Goal: Task Accomplishment & Management: Use online tool/utility

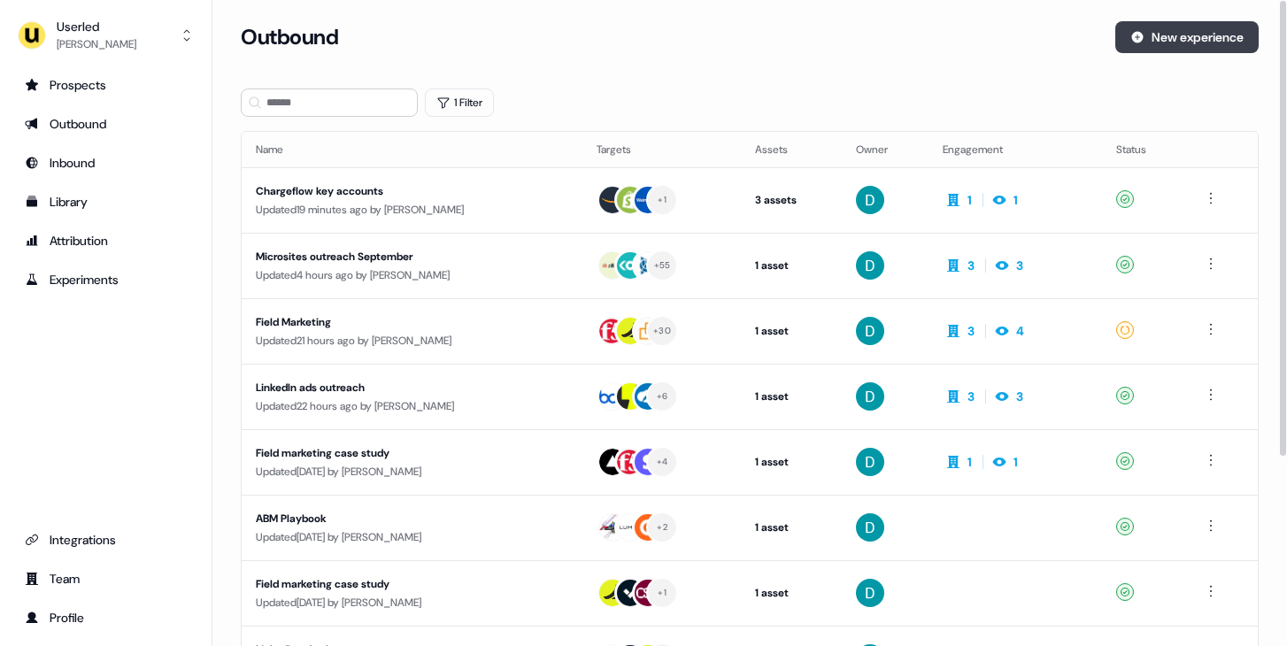
click at [1187, 37] on button "New experience" at bounding box center [1186, 37] width 143 height 32
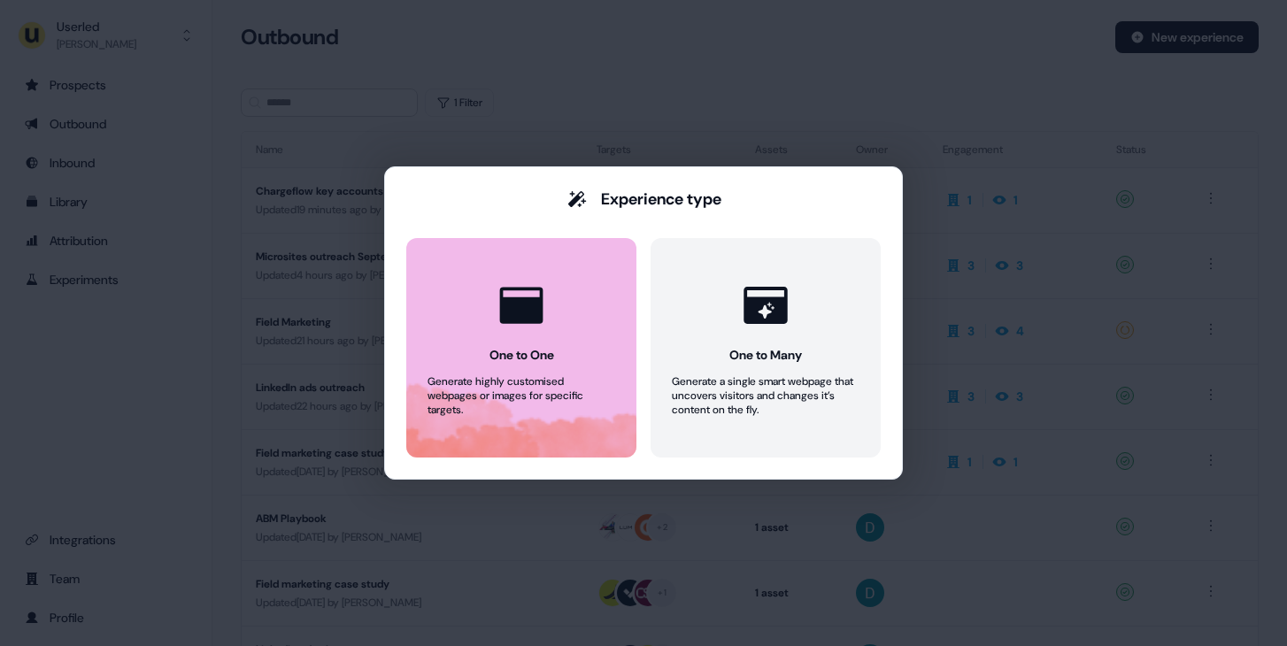
click at [591, 353] on button "One to One Generate highly customised webpages or images for specific targets." at bounding box center [521, 347] width 230 height 219
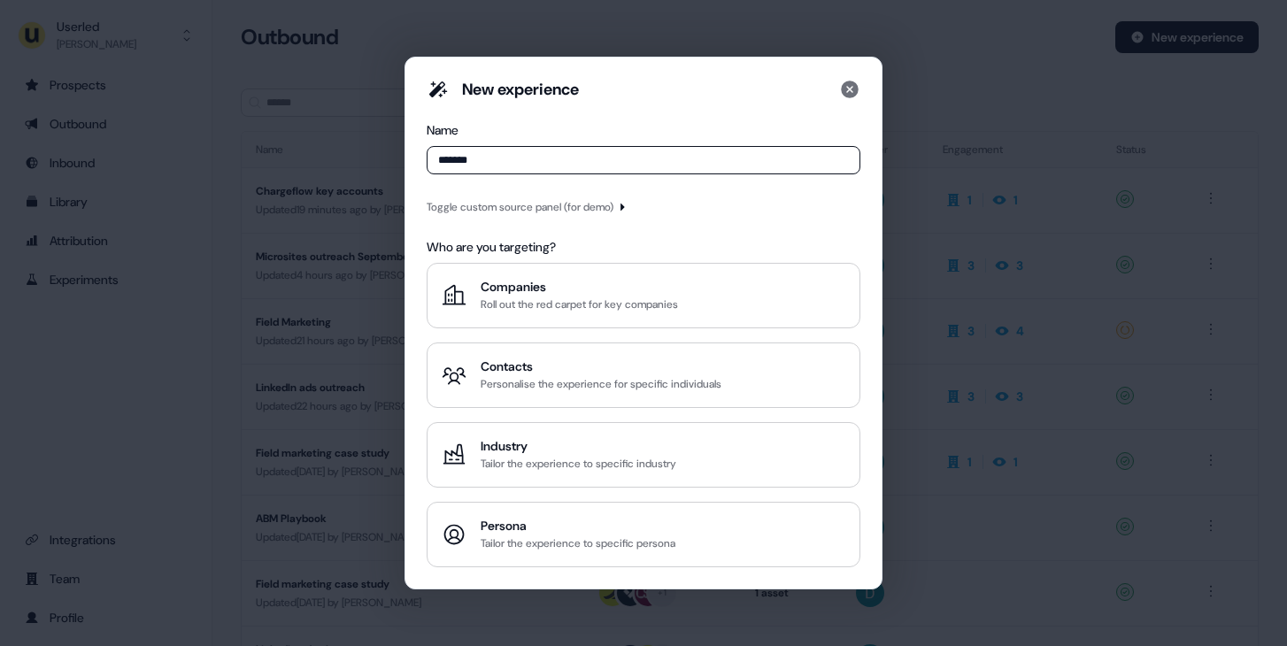
type input "*******"
click at [497, 207] on div "Toggle custom source panel (for demo)" at bounding box center [519, 207] width 187 height 18
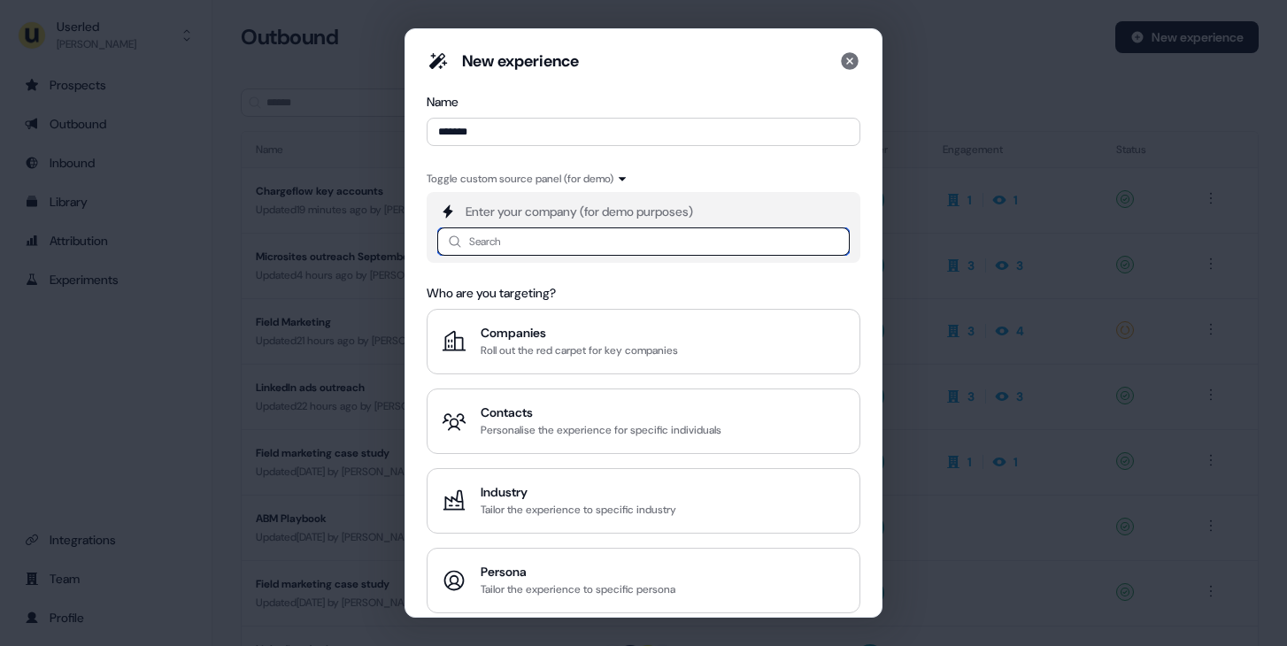
click at [513, 243] on input at bounding box center [643, 241] width 412 height 28
type input "*******"
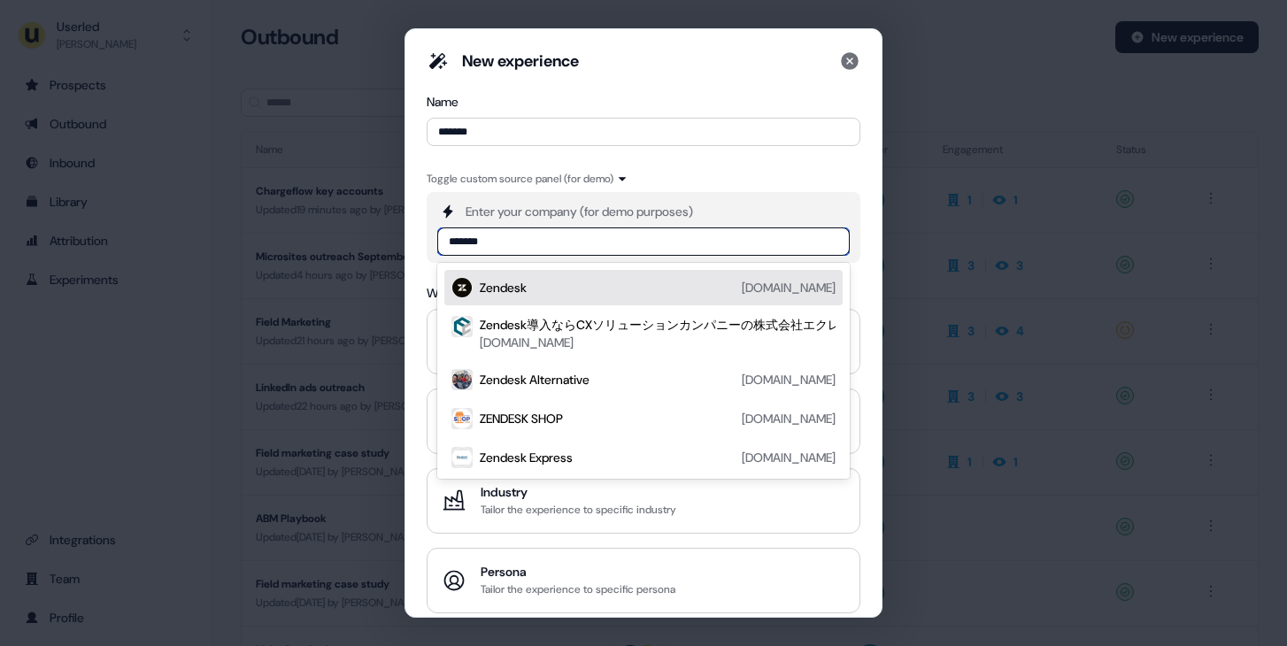
click at [692, 289] on div "Zendesk [DOMAIN_NAME]" at bounding box center [658, 287] width 356 height 21
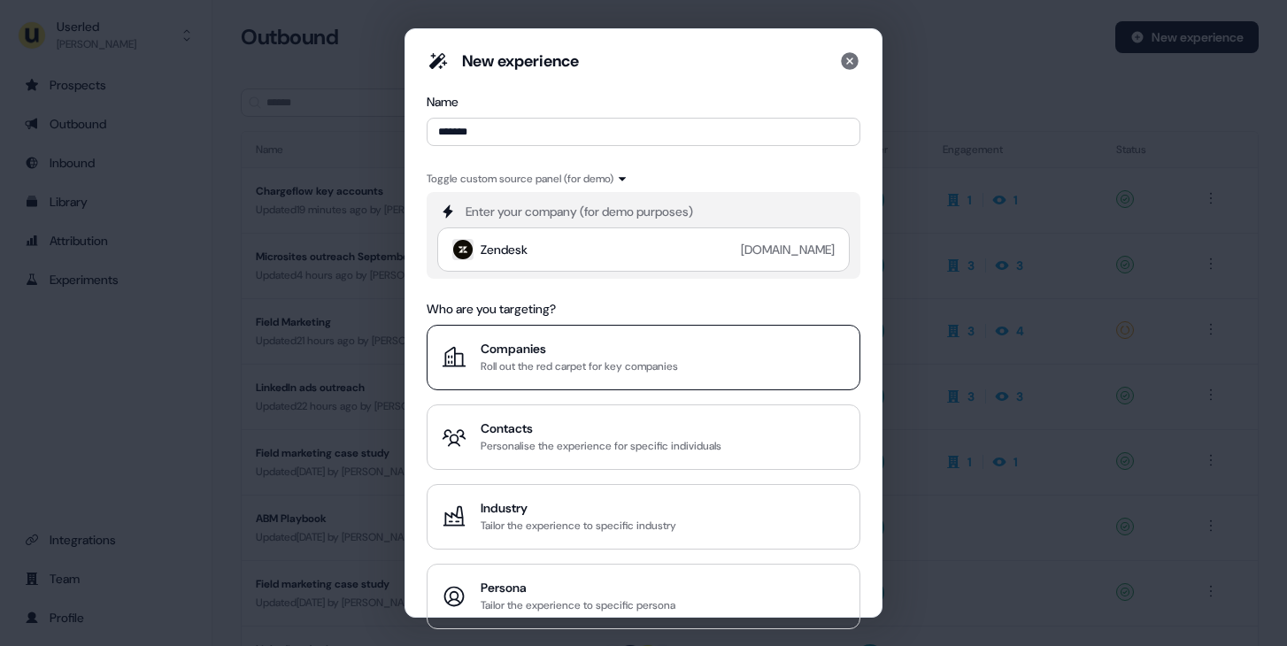
click at [665, 364] on div "Roll out the red carpet for key companies" at bounding box center [578, 366] width 197 height 18
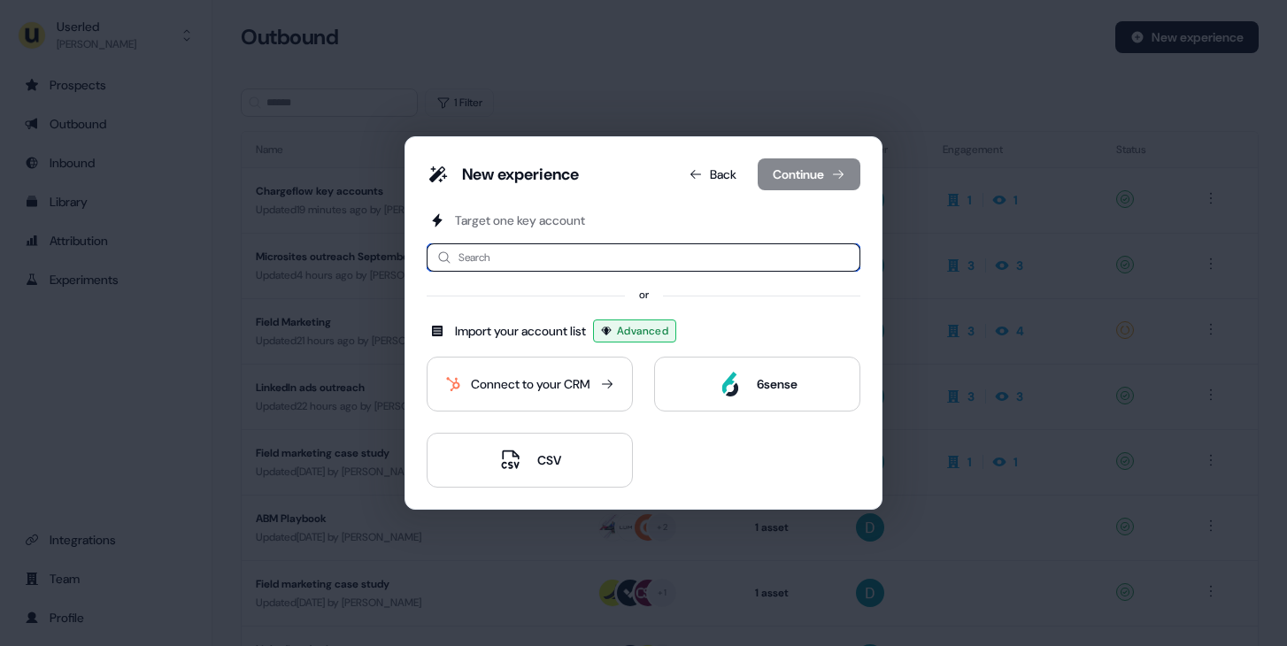
click at [519, 254] on input at bounding box center [643, 257] width 434 height 28
type input "******"
click at [706, 180] on button "Back" at bounding box center [712, 174] width 76 height 32
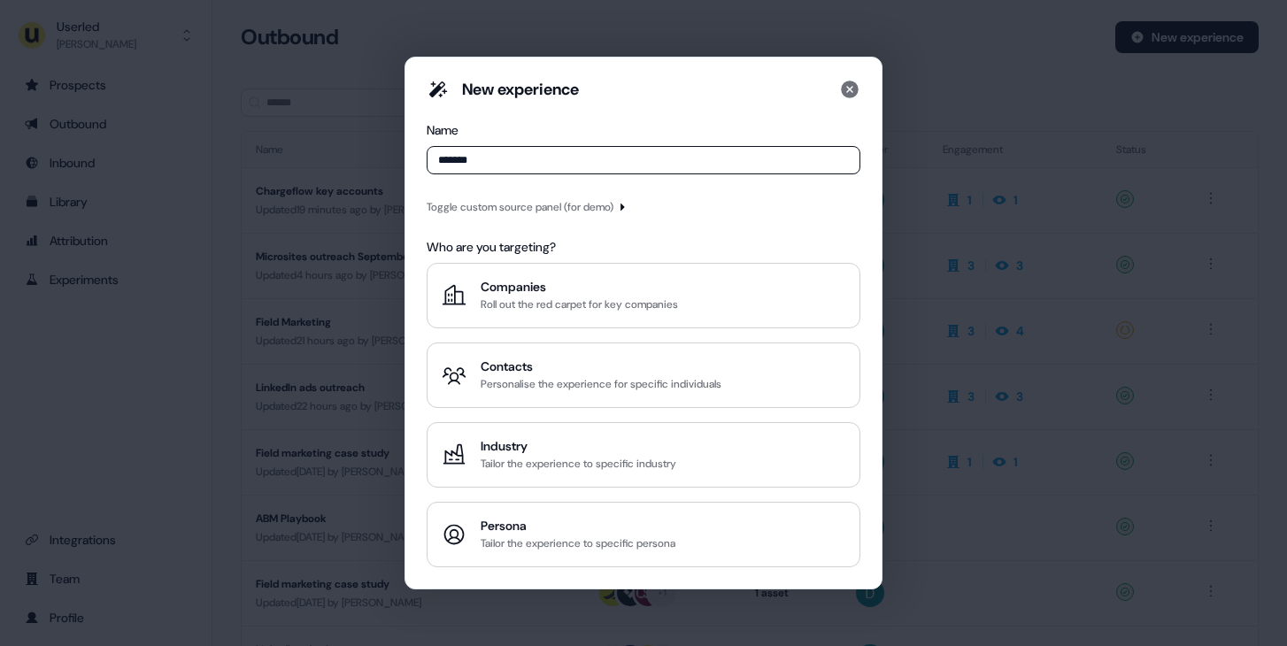
click at [581, 200] on div "Toggle custom source panel (for demo)" at bounding box center [519, 207] width 187 height 18
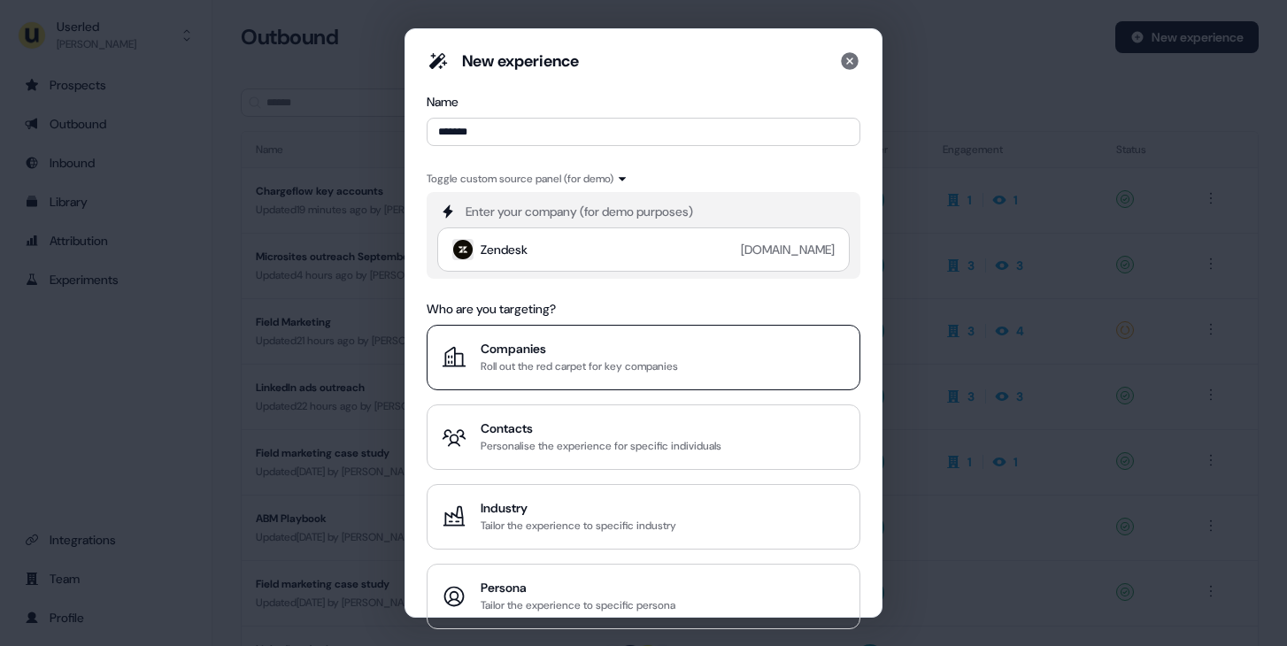
click at [657, 363] on div "Roll out the red carpet for key companies" at bounding box center [578, 366] width 197 height 18
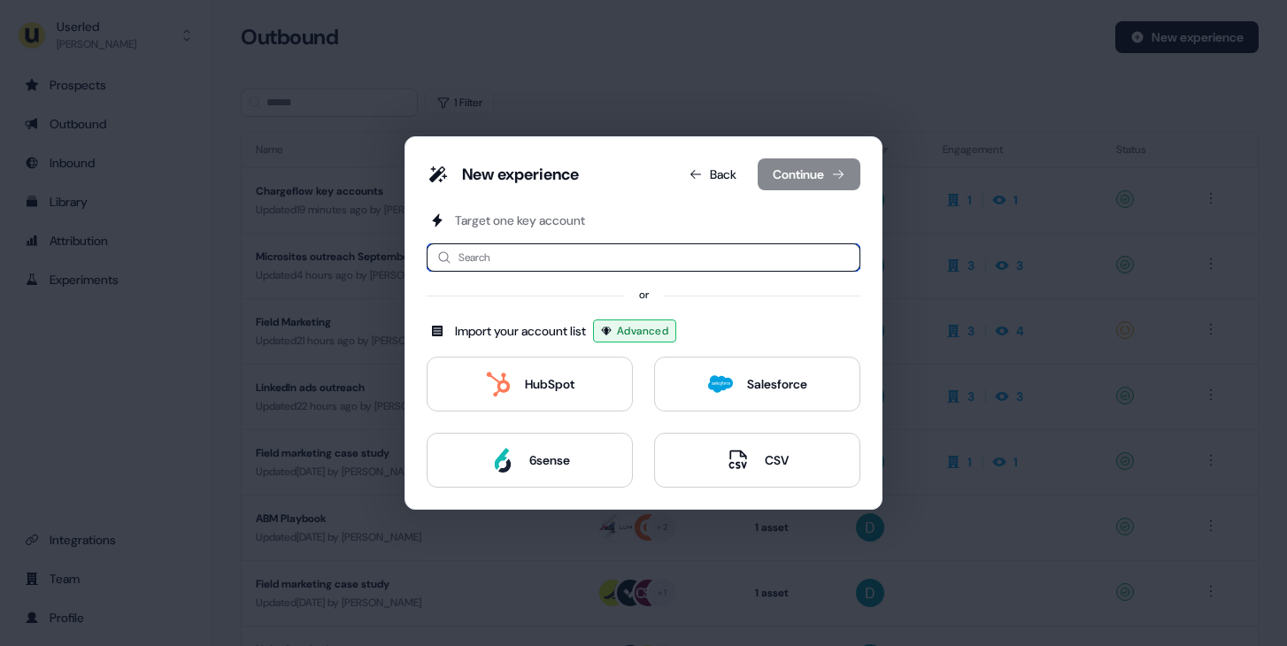
click at [592, 264] on input at bounding box center [643, 257] width 434 height 28
click at [612, 256] on input at bounding box center [643, 257] width 434 height 28
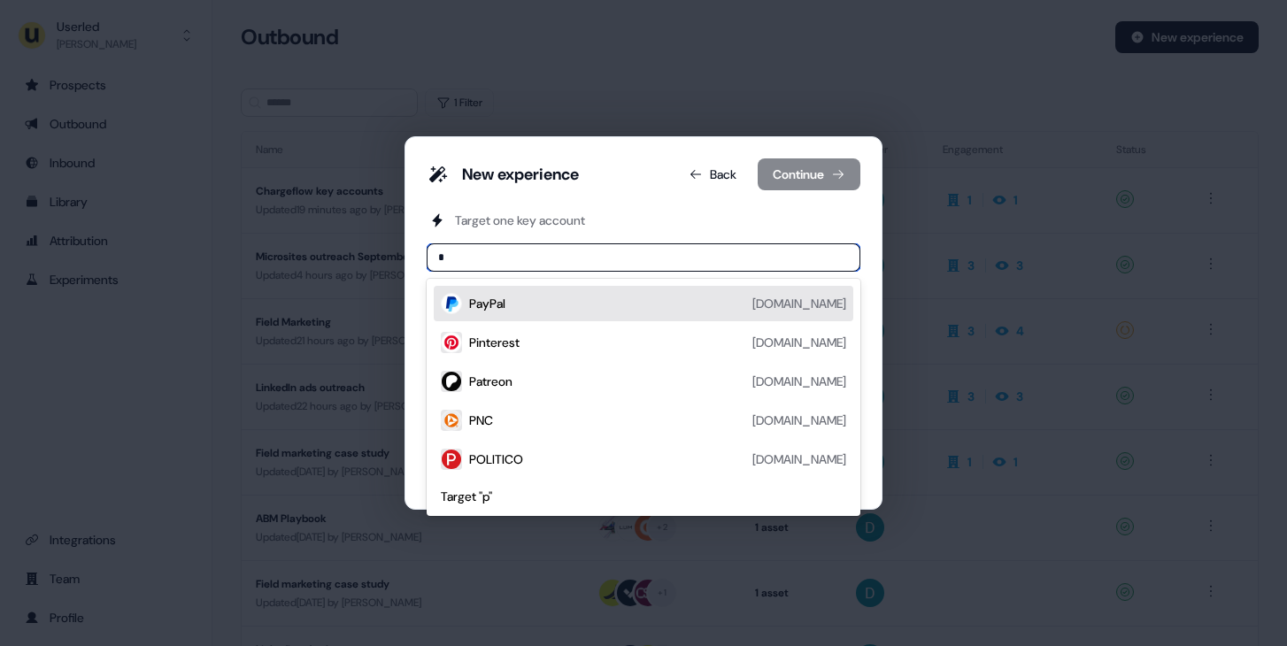
type input "**"
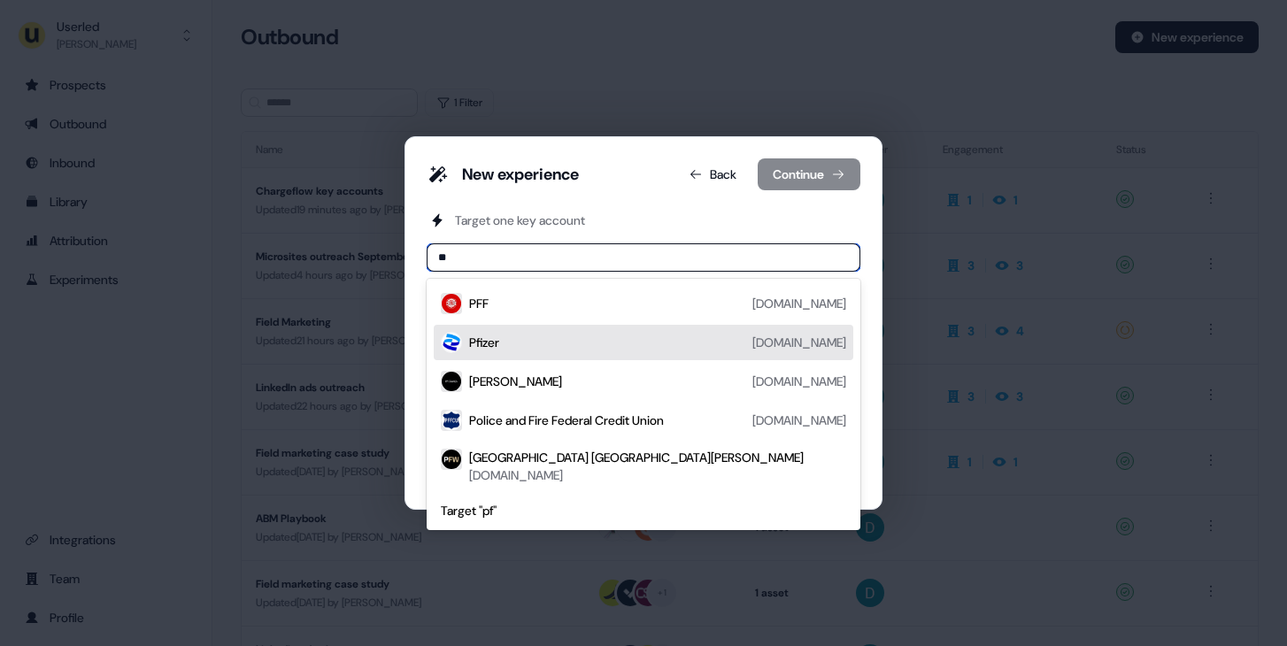
click at [644, 345] on div "Pfizer [DOMAIN_NAME]" at bounding box center [657, 342] width 377 height 21
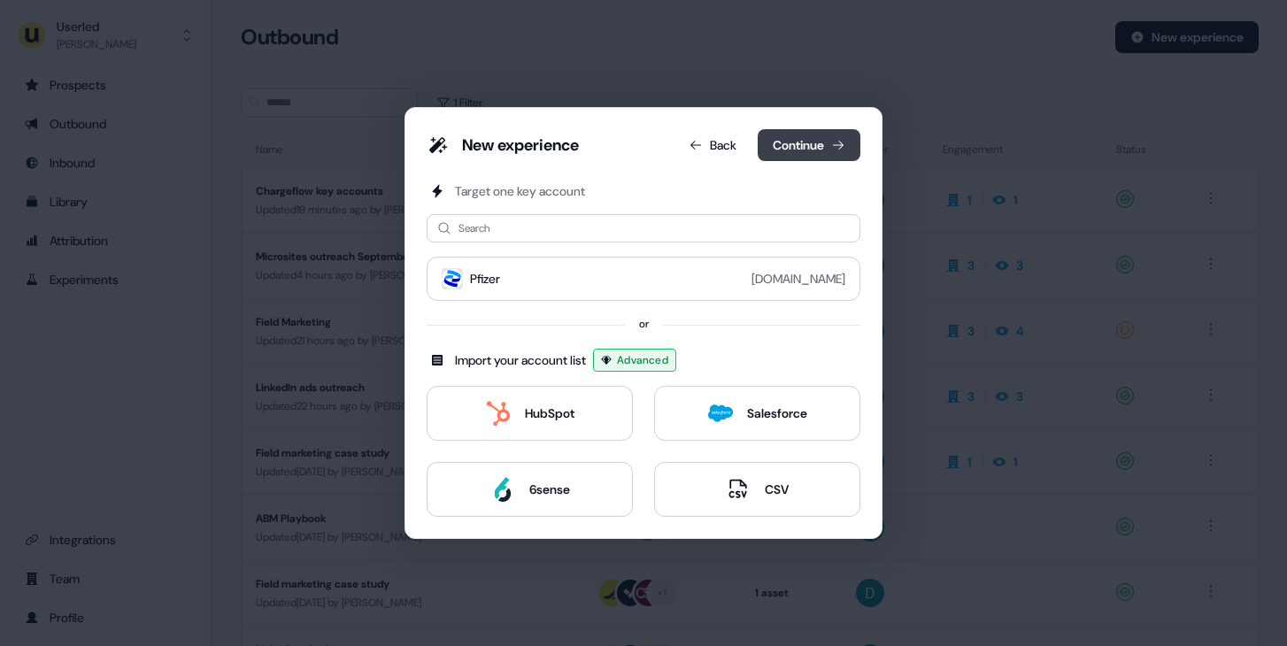
click at [777, 142] on button "Continue" at bounding box center [808, 145] width 103 height 32
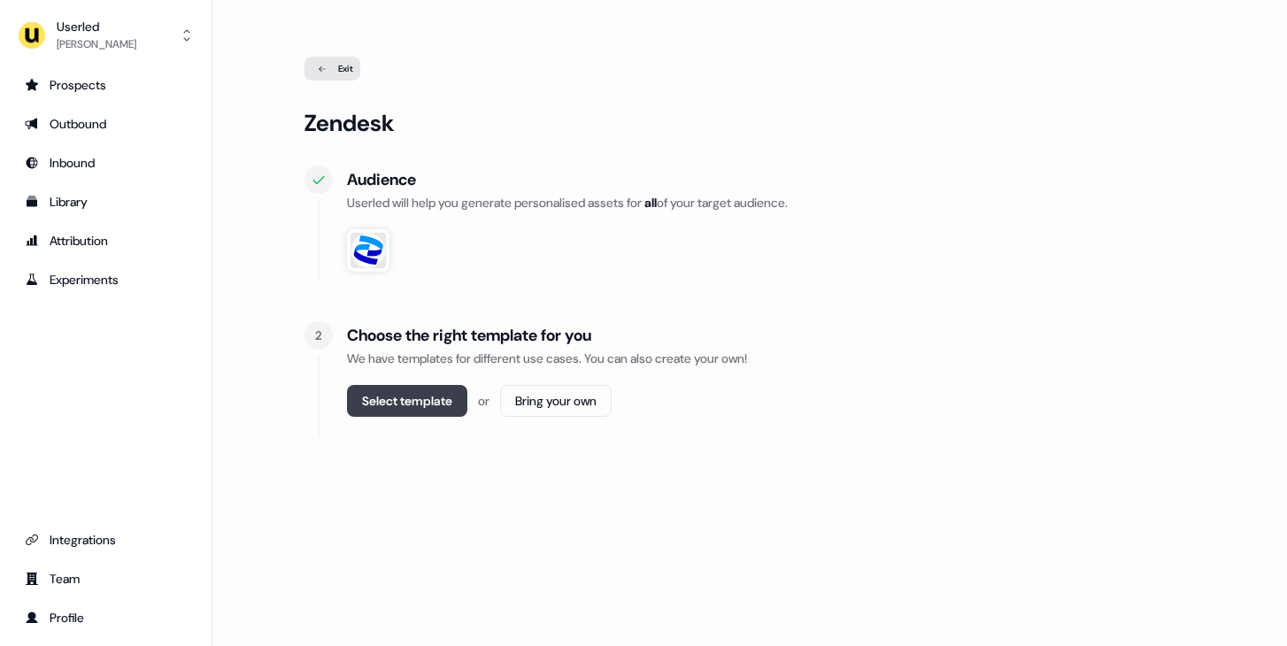
click at [408, 391] on button "Select template" at bounding box center [407, 401] width 120 height 32
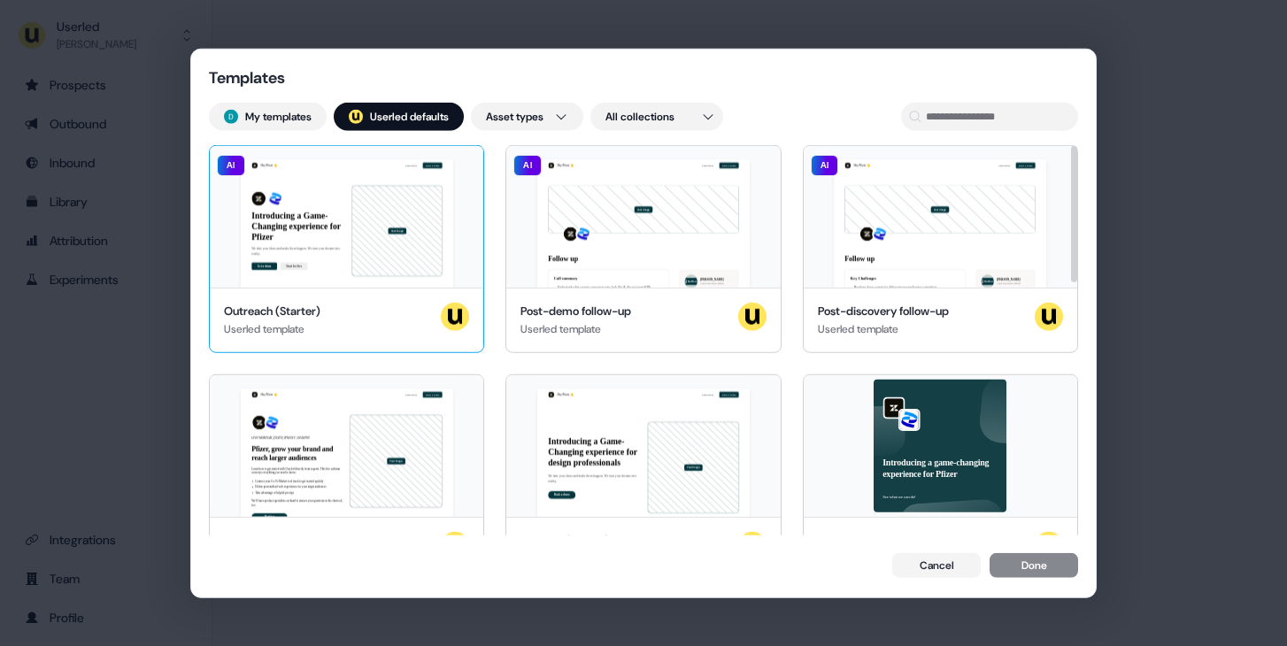
click at [384, 183] on div "Hey Pfizer 👋 Learn more Book a demo Introducing a Game-Changing experience for …" at bounding box center [346, 217] width 273 height 142
click at [392, 173] on div "Hey Pfizer 👋 Learn more Book a demo Introducing a Game-Changing experience for …" at bounding box center [346, 217] width 273 height 142
click at [403, 201] on div "Hey Pfizer 👋 Learn more Book a demo Introducing a Game-Changing experience for …" at bounding box center [346, 217] width 273 height 142
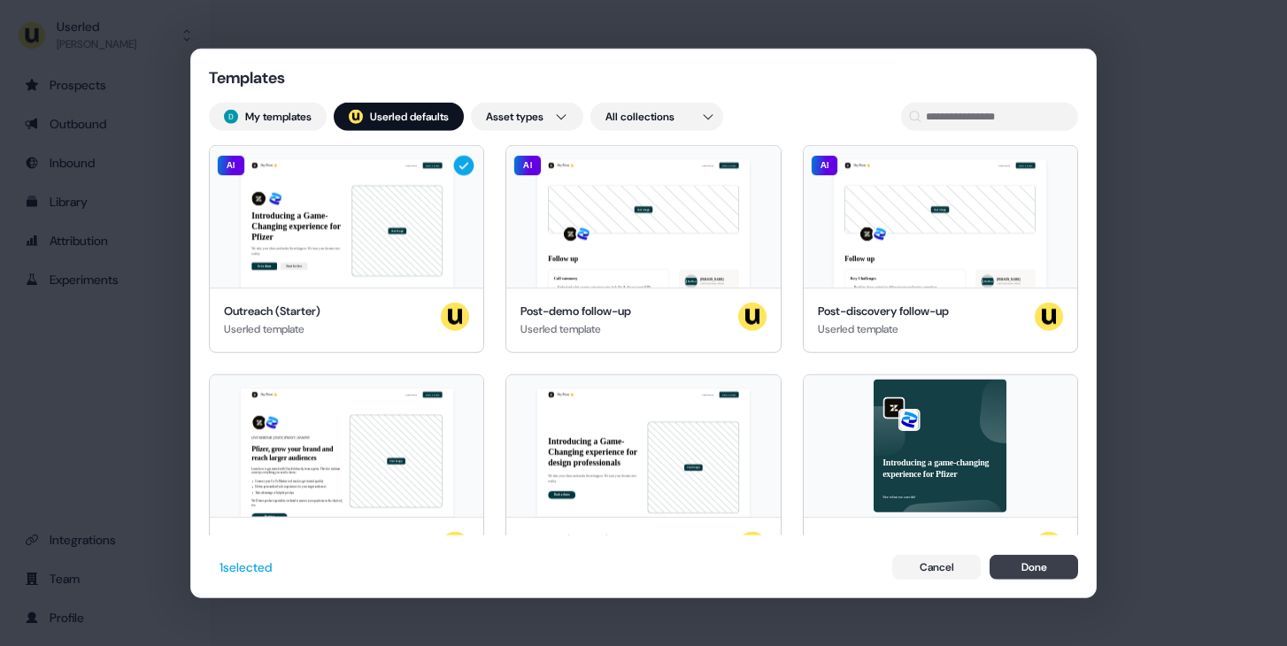
click at [1040, 572] on button "Done" at bounding box center [1033, 566] width 88 height 25
click at [1040, 572] on div "Templates My templates ; Userled defaults Asset types All collections Hey Pfize…" at bounding box center [643, 323] width 906 height 549
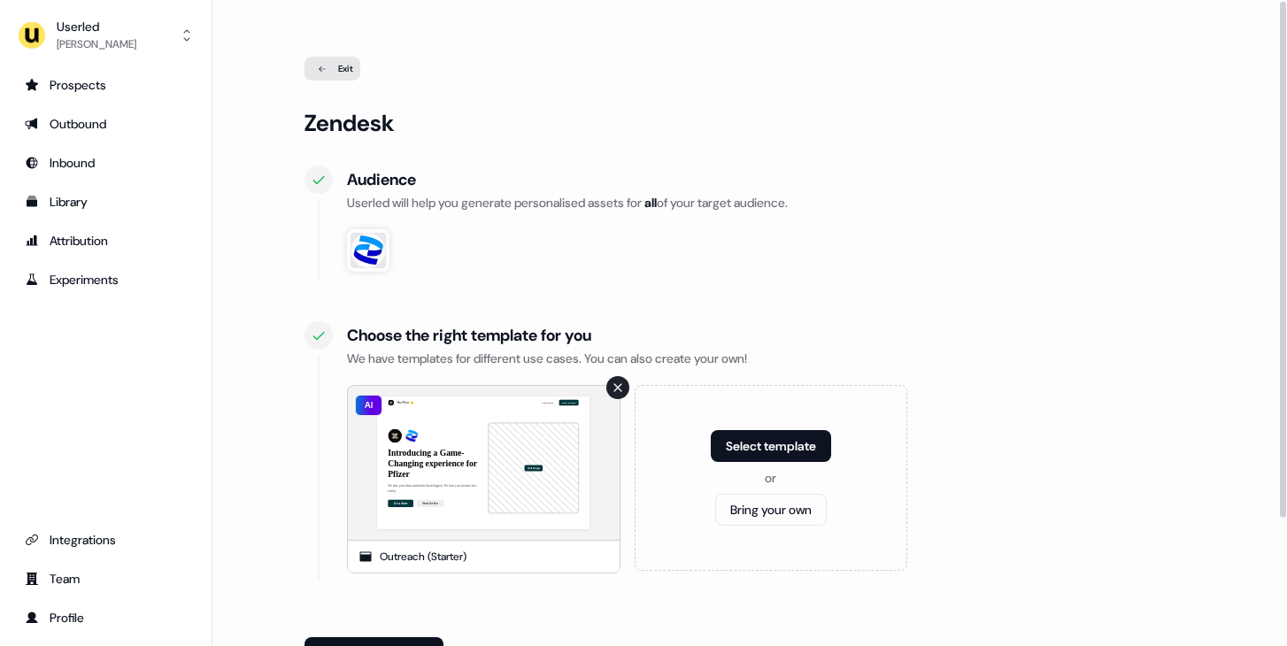
scroll to position [119, 0]
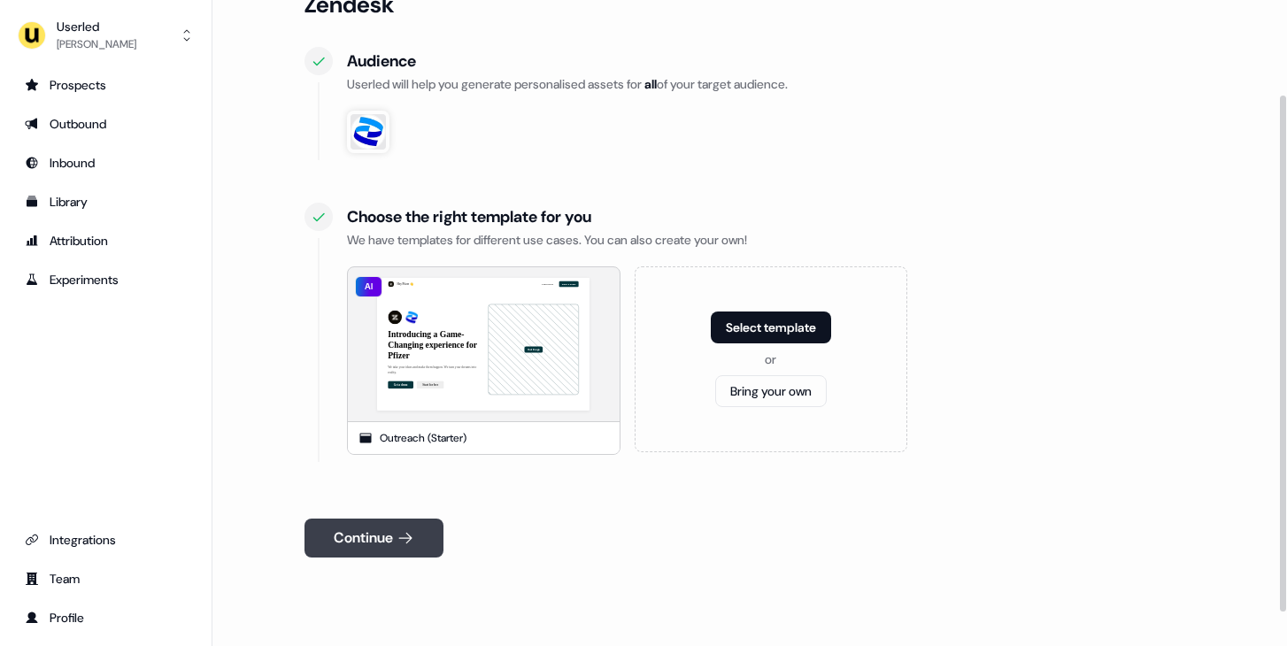
click at [397, 525] on button "Continue" at bounding box center [373, 538] width 139 height 39
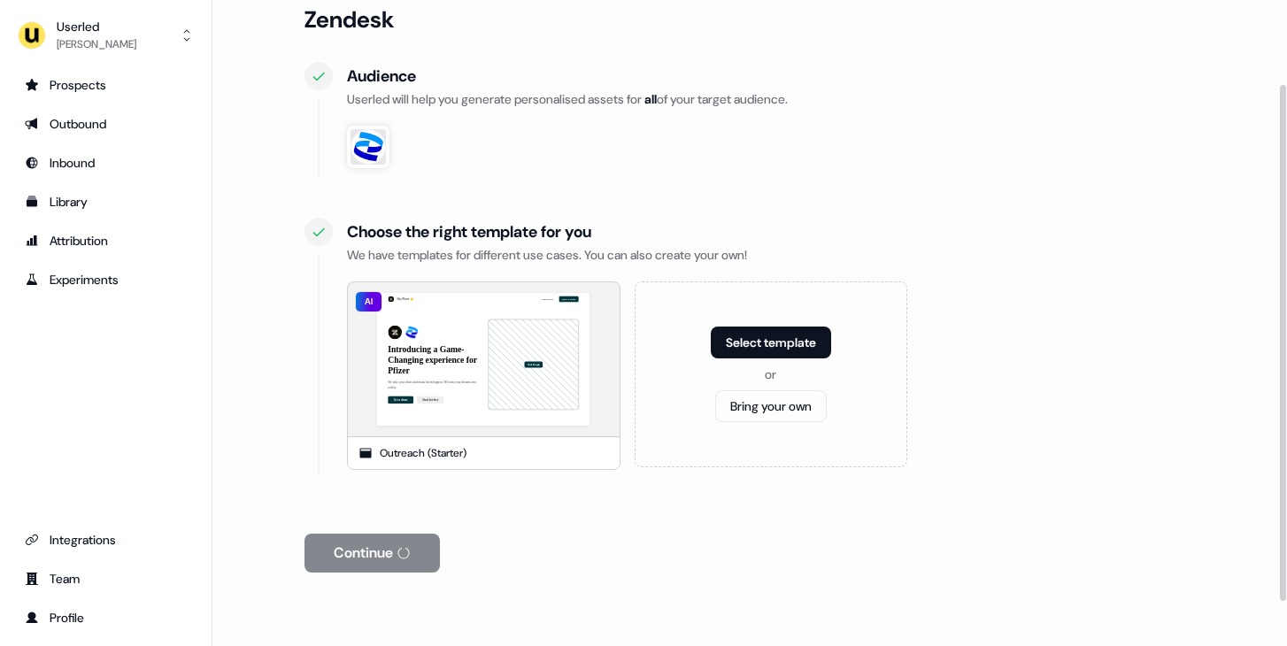
scroll to position [105, 0]
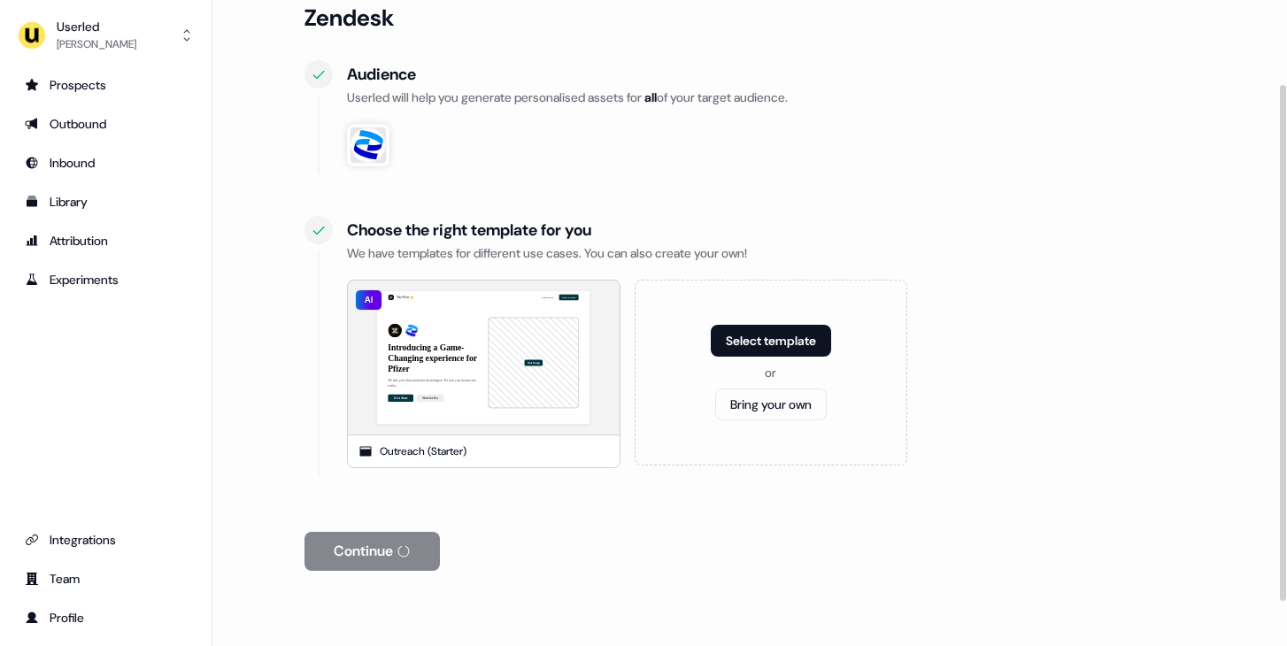
click at [410, 558] on div "Continue" at bounding box center [749, 551] width 890 height 39
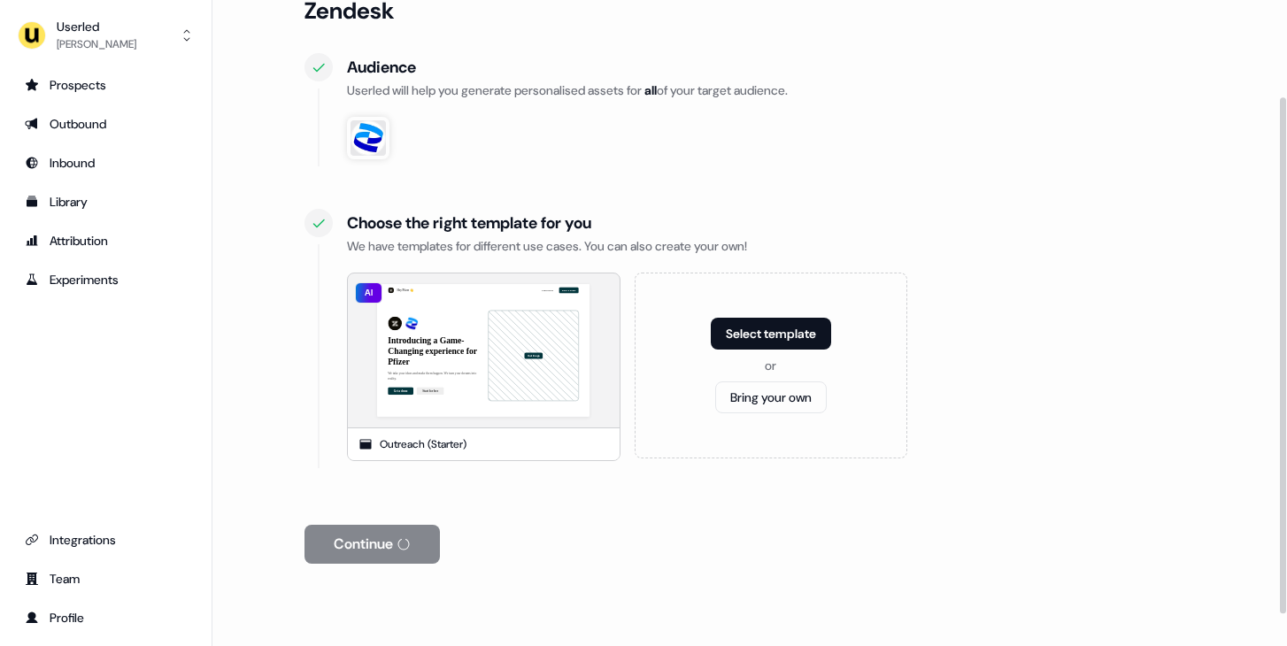
scroll to position [112, 0]
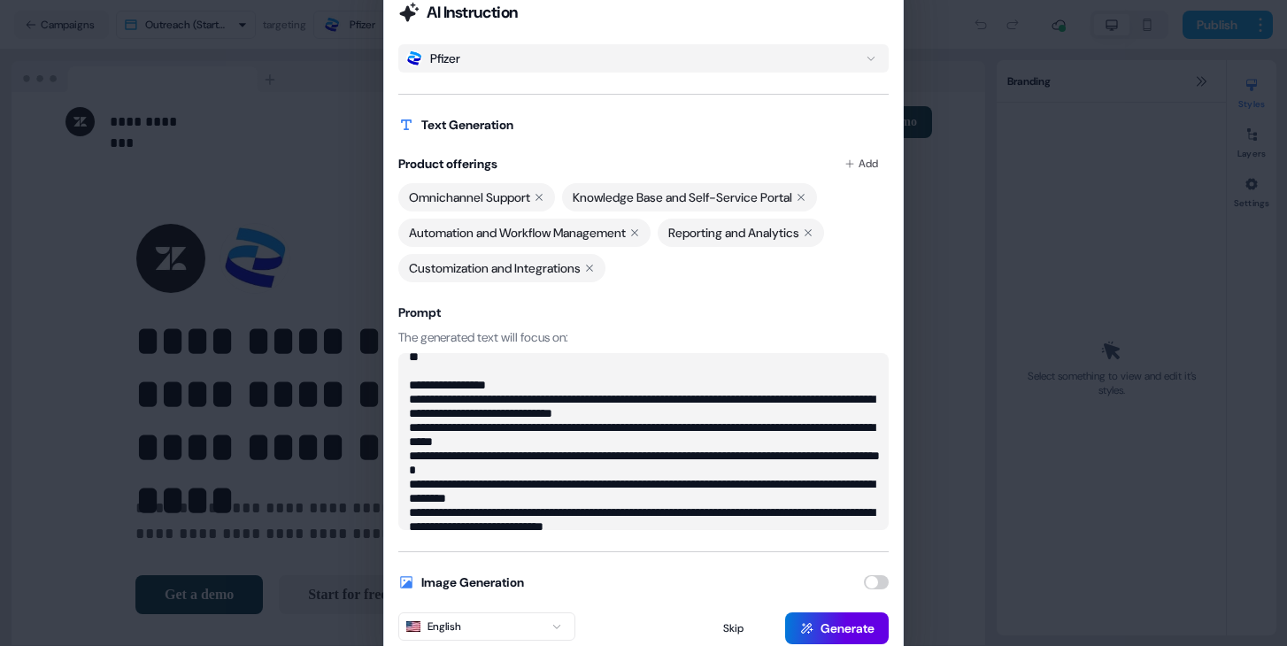
scroll to position [57, 0]
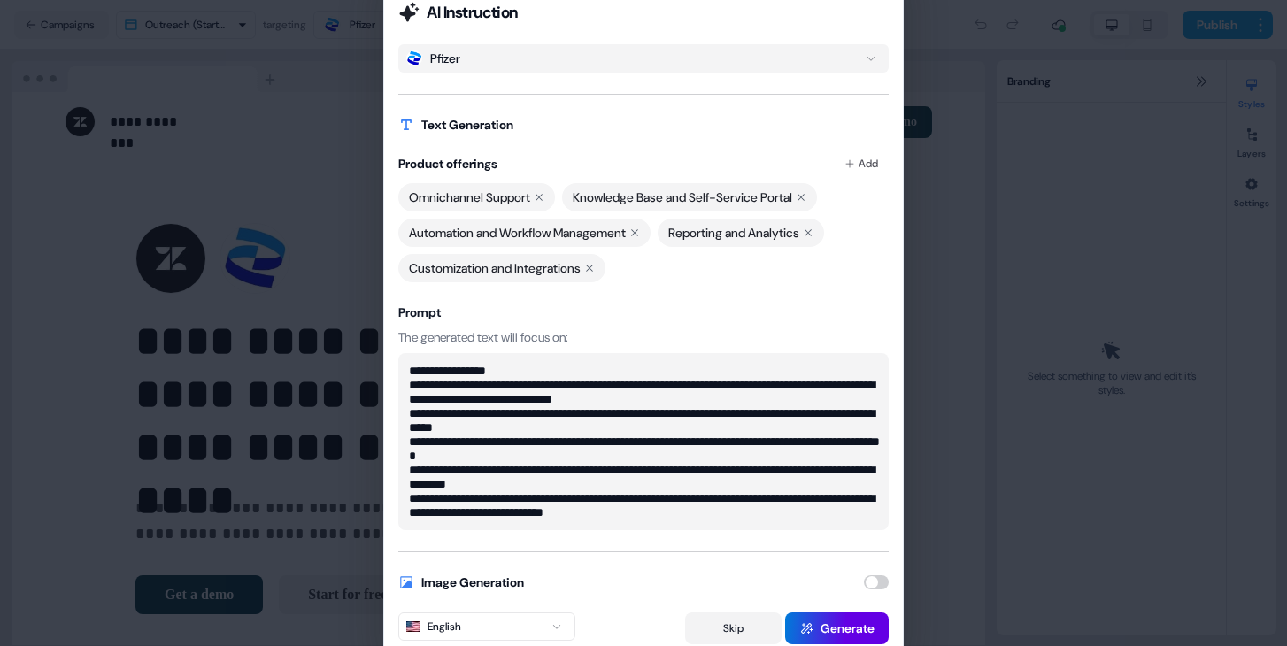
click at [748, 627] on button "Skip" at bounding box center [733, 628] width 96 height 32
